Goal: Transaction & Acquisition: Download file/media

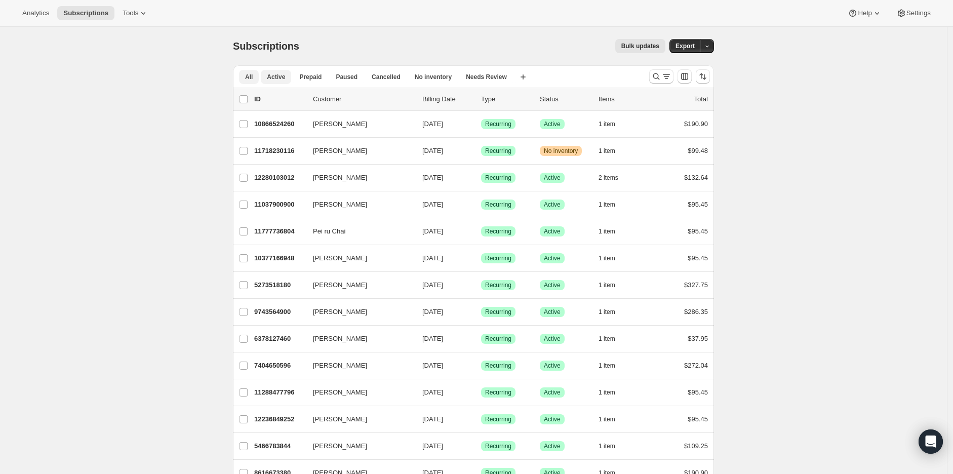
click at [280, 80] on span "Active" at bounding box center [276, 77] width 18 height 8
click at [709, 48] on icon "button" at bounding box center [707, 46] width 7 height 7
click at [681, 70] on span "Subscription data" at bounding box center [656, 67] width 51 height 8
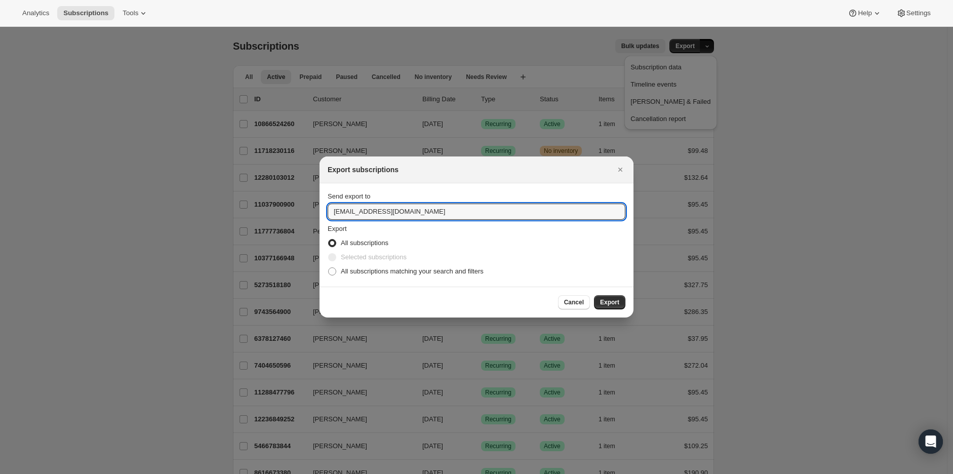
drag, startPoint x: 352, startPoint y: 211, endPoint x: 319, endPoint y: 211, distance: 32.9
type input "mariaw@furfresh.com.au"
click at [330, 275] on span ":ra:" at bounding box center [332, 271] width 8 height 8
click at [329, 268] on input "All subscriptions matching your search and filters" at bounding box center [328, 267] width 1 height 1
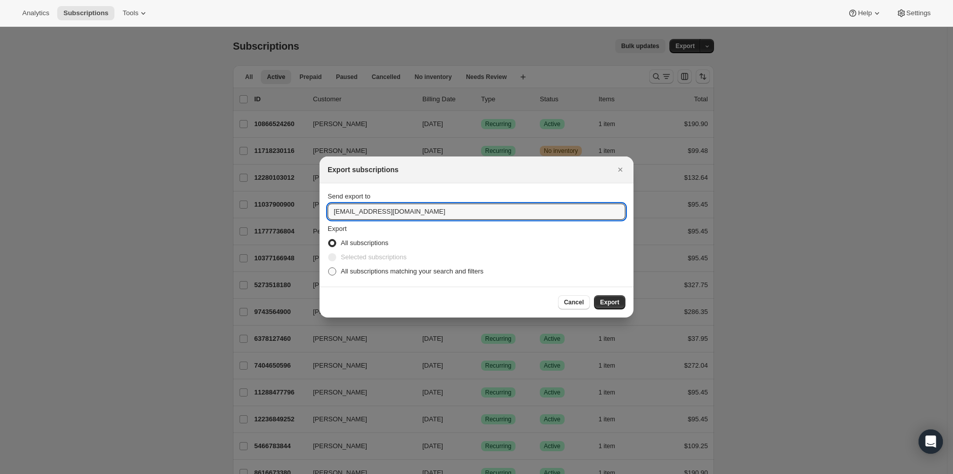
radio input "true"
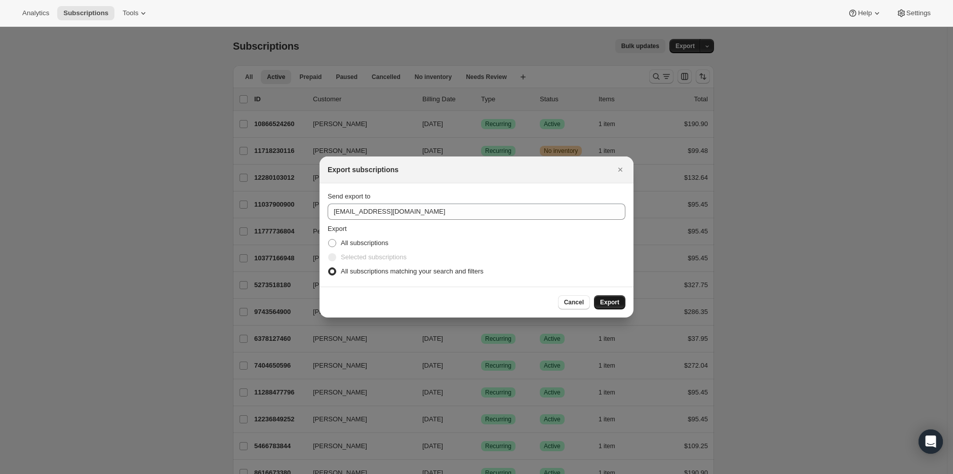
click at [616, 306] on span "Export" at bounding box center [609, 302] width 19 height 8
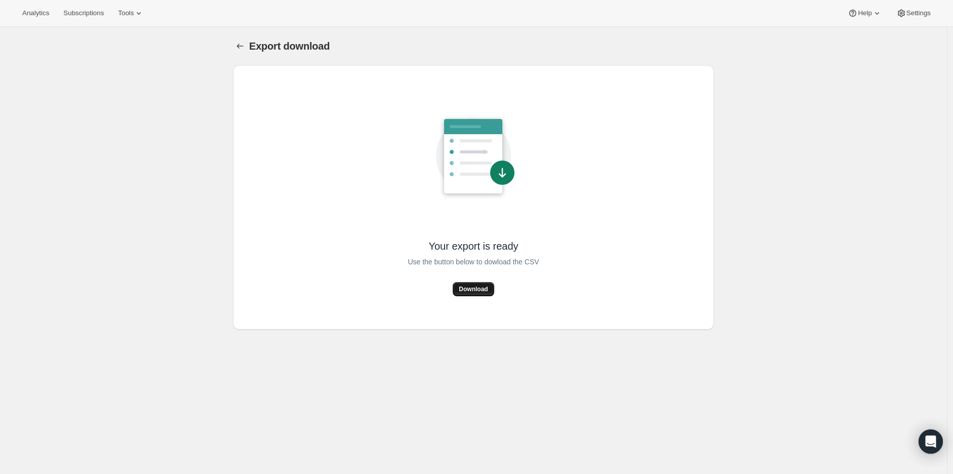
click at [478, 289] on span "Download" at bounding box center [473, 289] width 29 height 8
